Goal: Navigation & Orientation: Find specific page/section

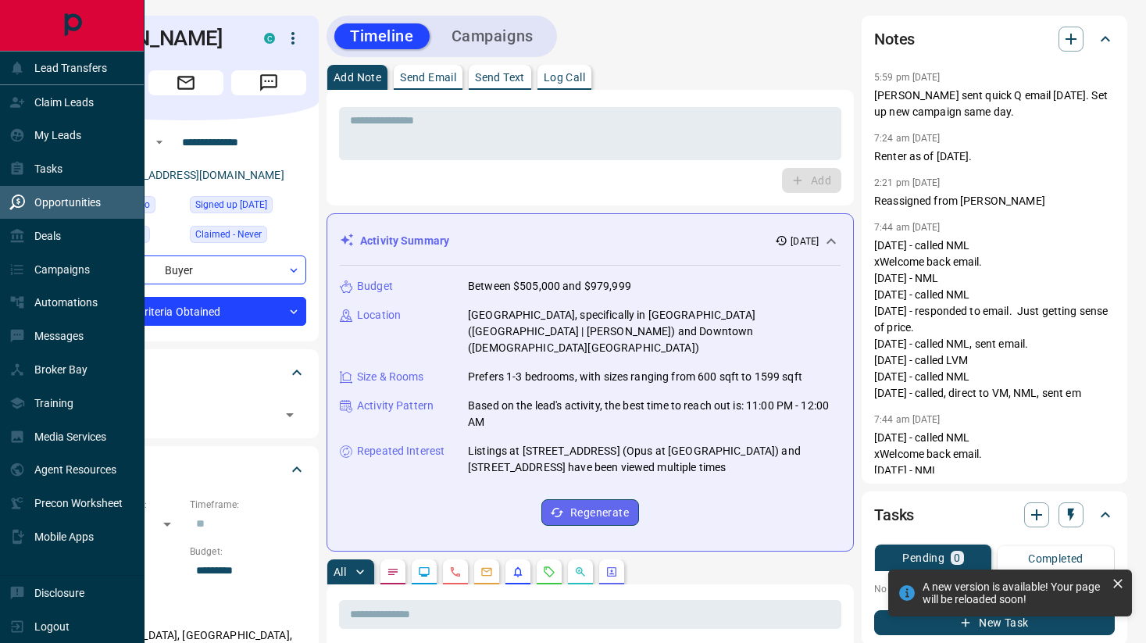
click at [29, 201] on div "Opportunities" at bounding box center [54, 203] width 91 height 26
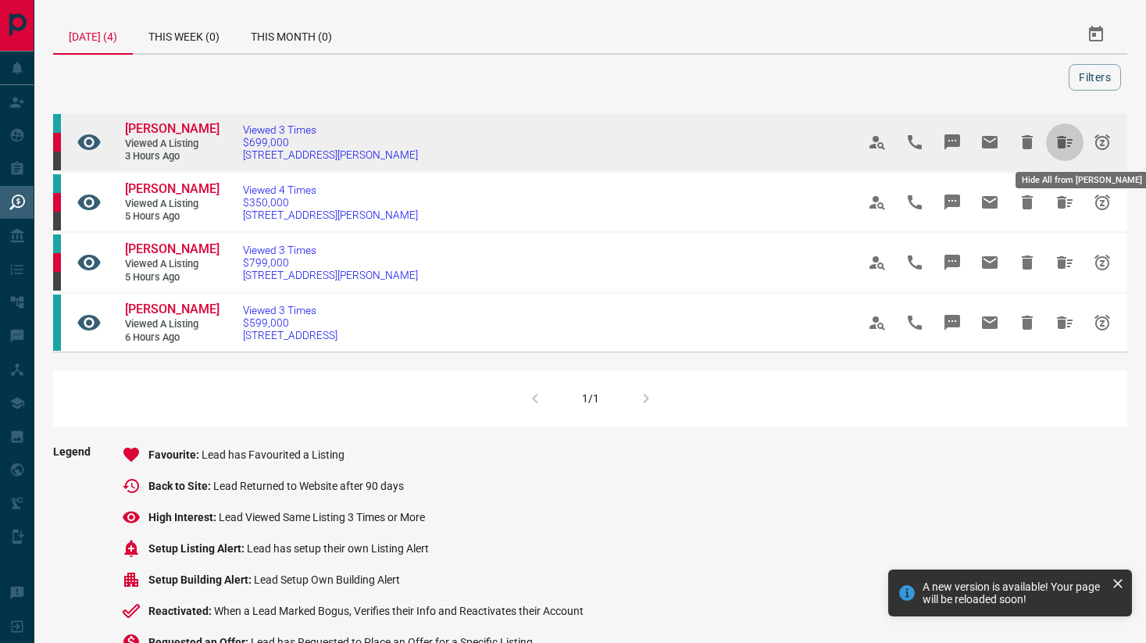
click at [1072, 140] on icon "Hide All from Rose Wu" at bounding box center [1065, 142] width 16 height 13
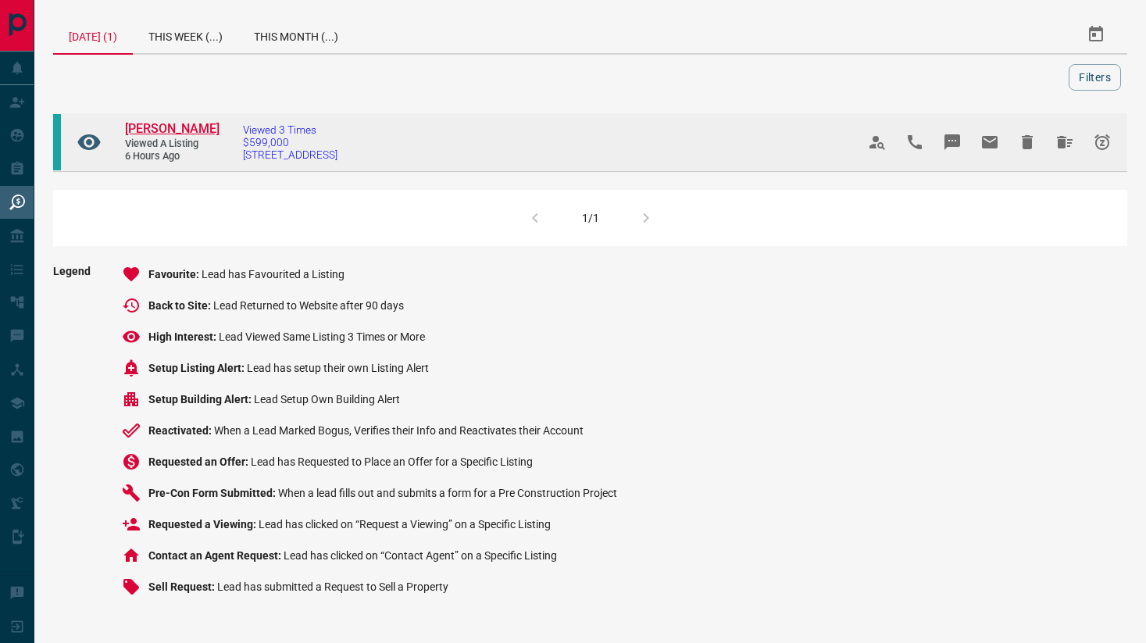
click at [149, 129] on span "[PERSON_NAME]" at bounding box center [172, 128] width 95 height 15
